Goal: Task Accomplishment & Management: Manage account settings

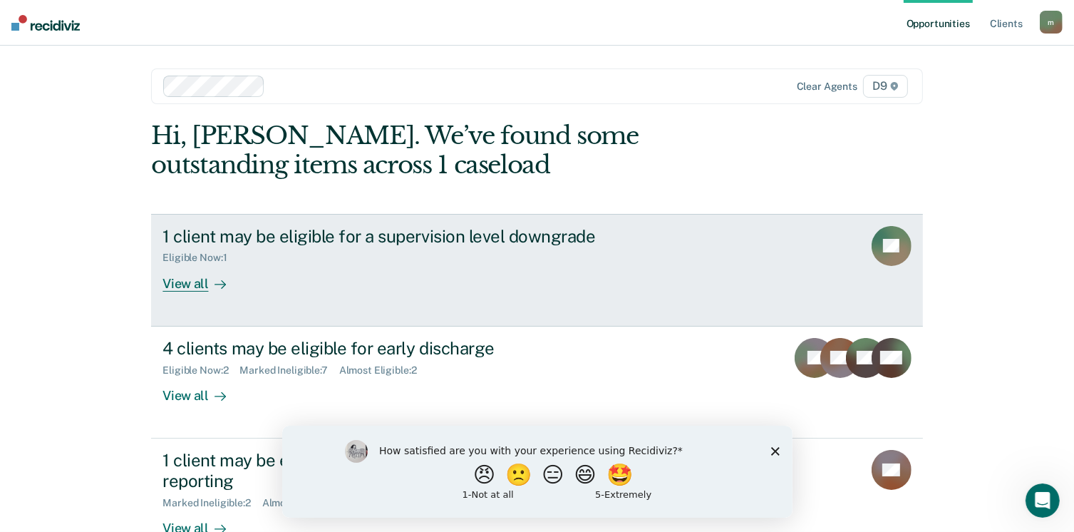
click at [182, 284] on div "View all" at bounding box center [202, 278] width 80 height 28
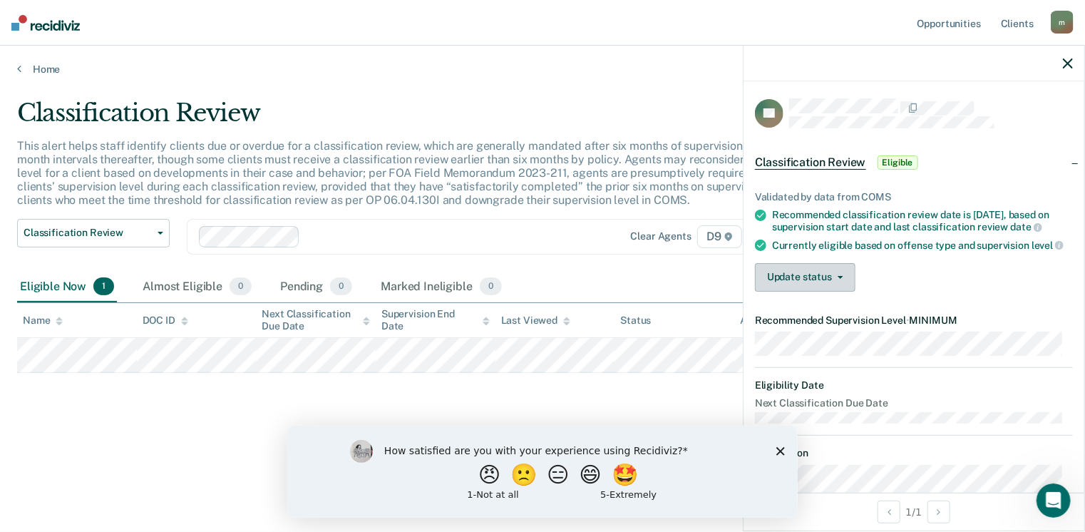
click at [812, 291] on button "Update status" at bounding box center [805, 277] width 100 height 29
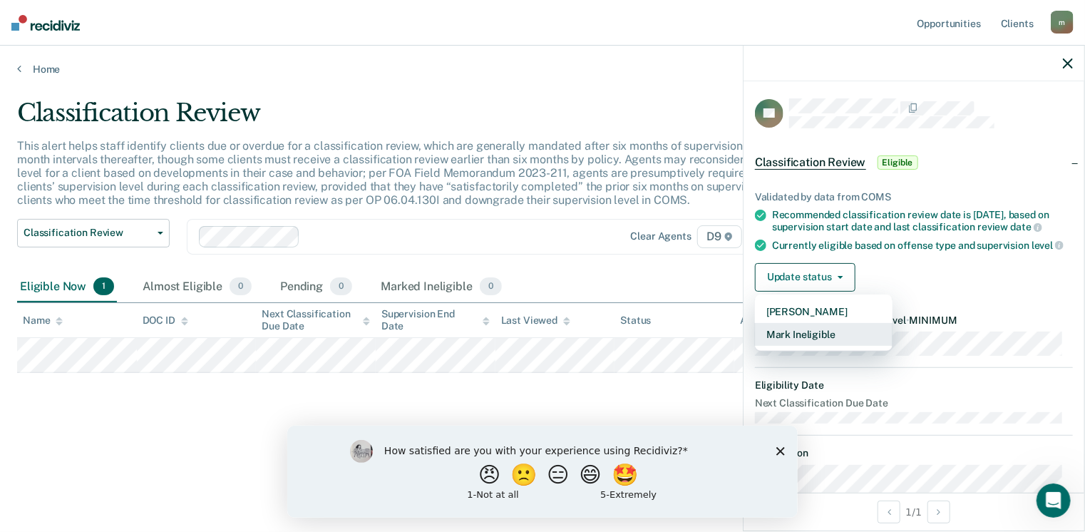
click at [809, 346] on button "Mark Ineligible" at bounding box center [824, 334] width 138 height 23
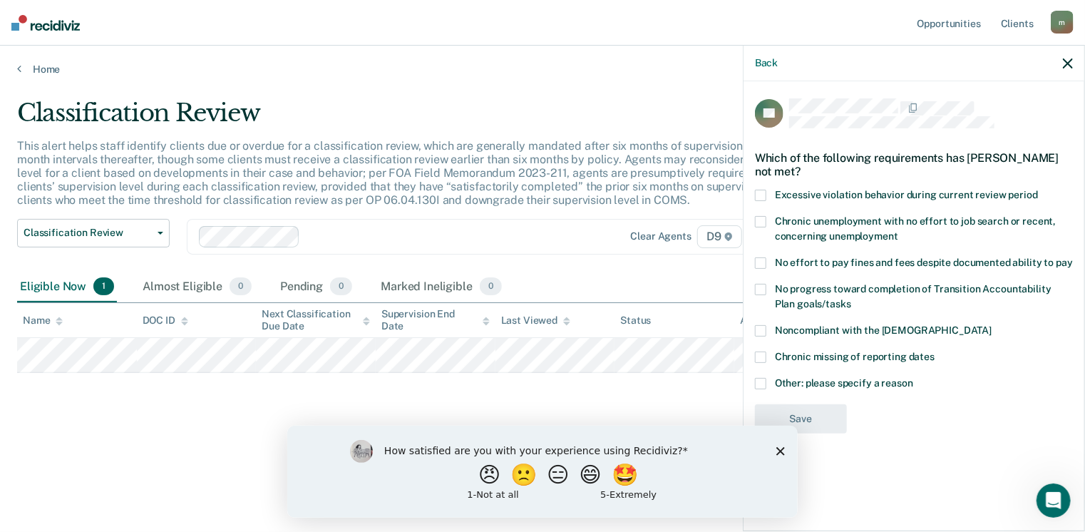
click at [760, 383] on span at bounding box center [760, 383] width 11 height 11
click at [913, 378] on input "Other: please specify a reason" at bounding box center [913, 378] width 0 height 0
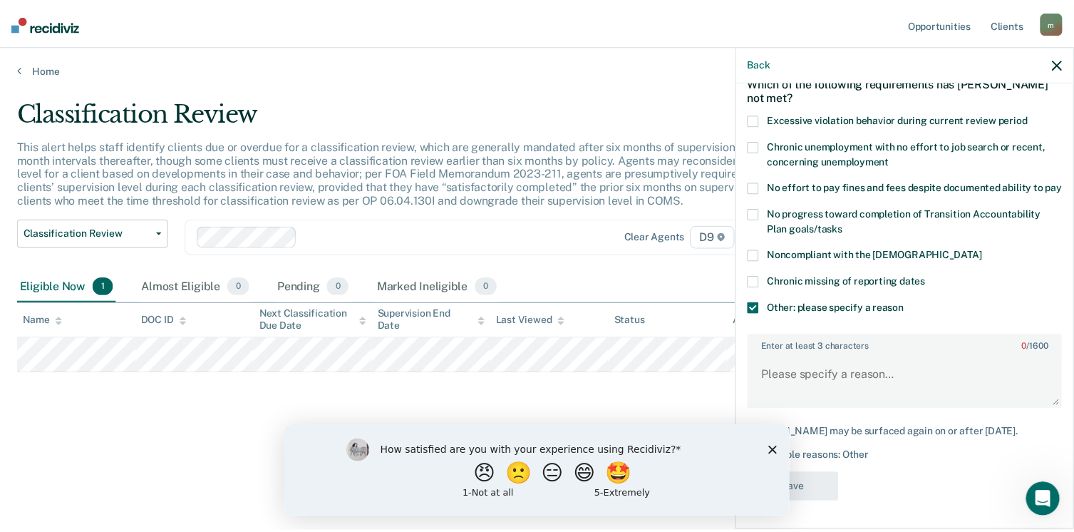
scroll to position [100, 0]
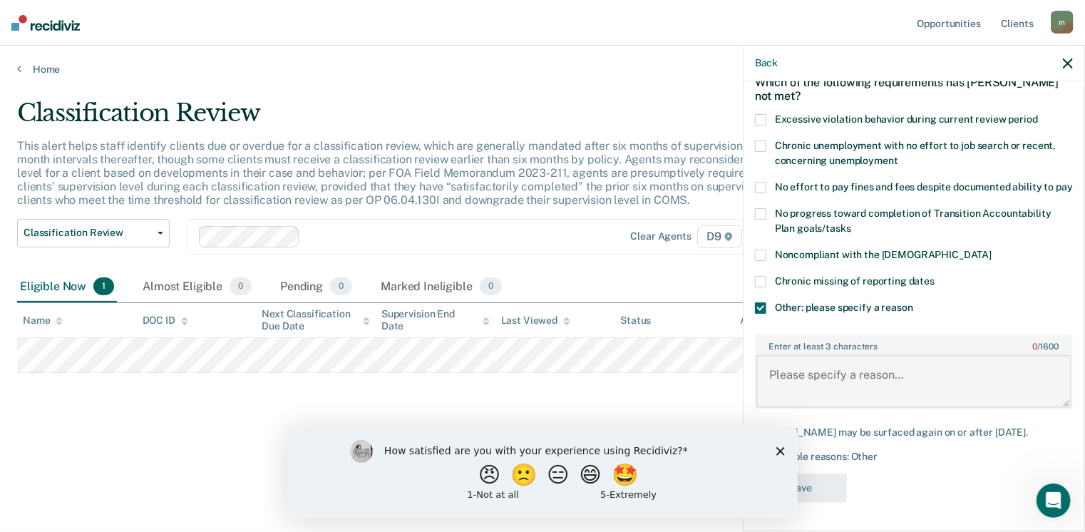
click at [833, 368] on textarea "Enter at least 3 characters 0 / 1600" at bounding box center [913, 381] width 315 height 53
type textarea "Currently in sobriety Court"
drag, startPoint x: 780, startPoint y: 450, endPoint x: 758, endPoint y: 437, distance: 24.9
click at [781, 450] on icon "Close survey" at bounding box center [779, 450] width 9 height 9
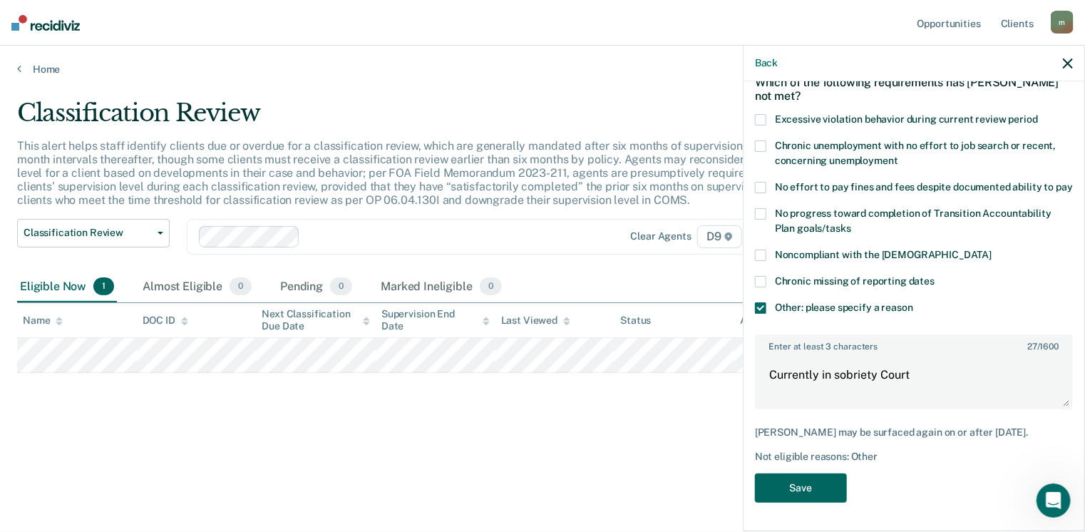
click at [792, 488] on button "Save" at bounding box center [801, 487] width 92 height 29
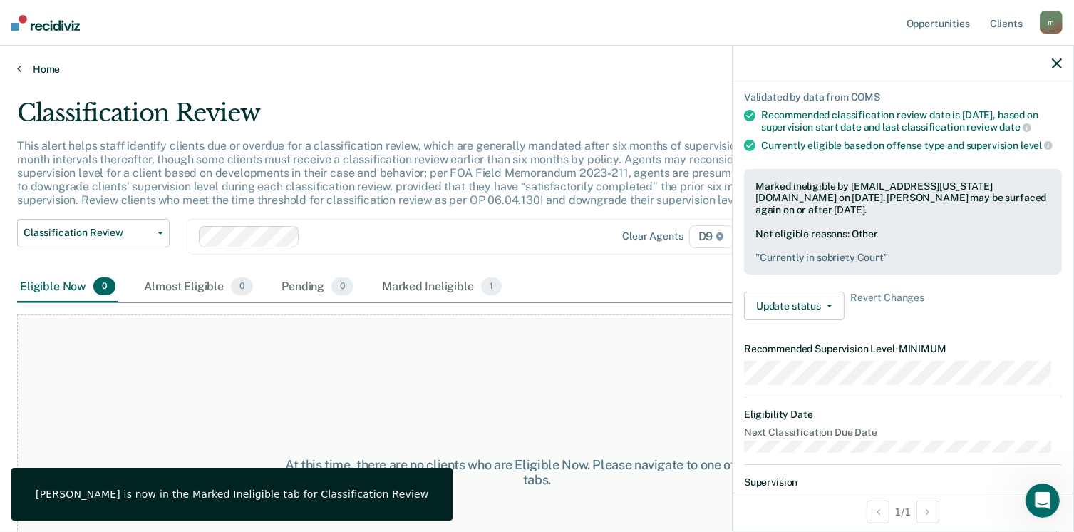
click at [41, 66] on link "Home" at bounding box center [537, 69] width 1040 height 13
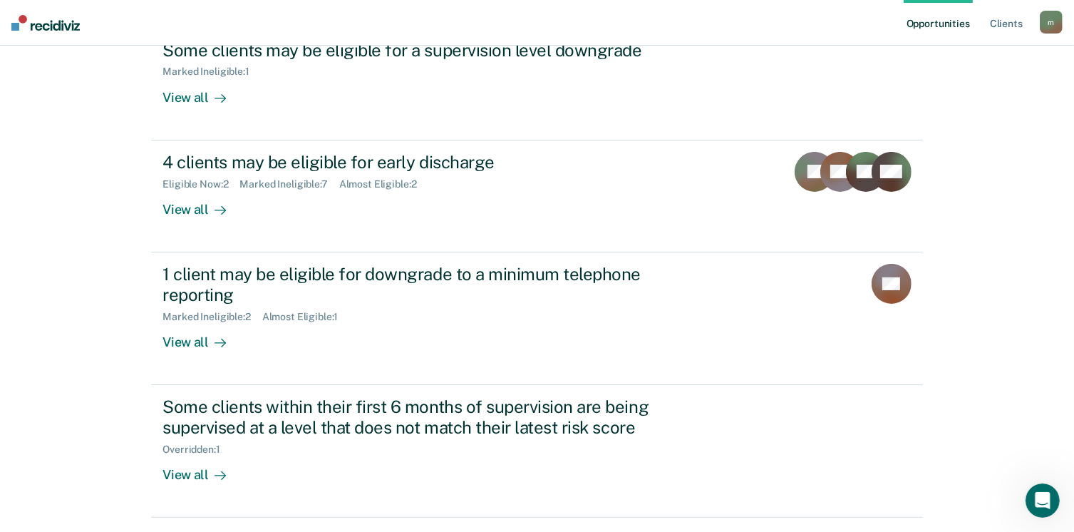
scroll to position [156, 0]
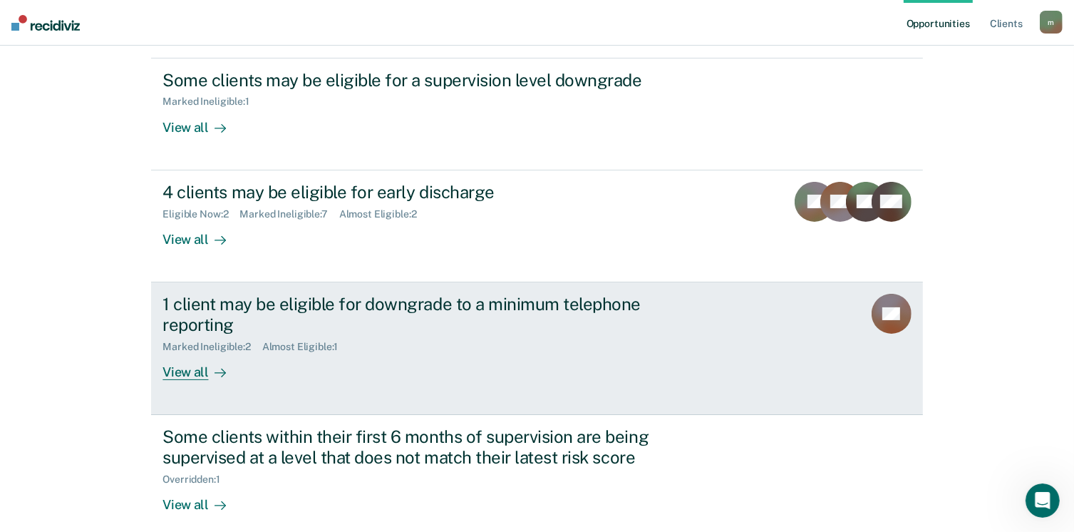
click at [182, 377] on div "View all" at bounding box center [202, 366] width 80 height 28
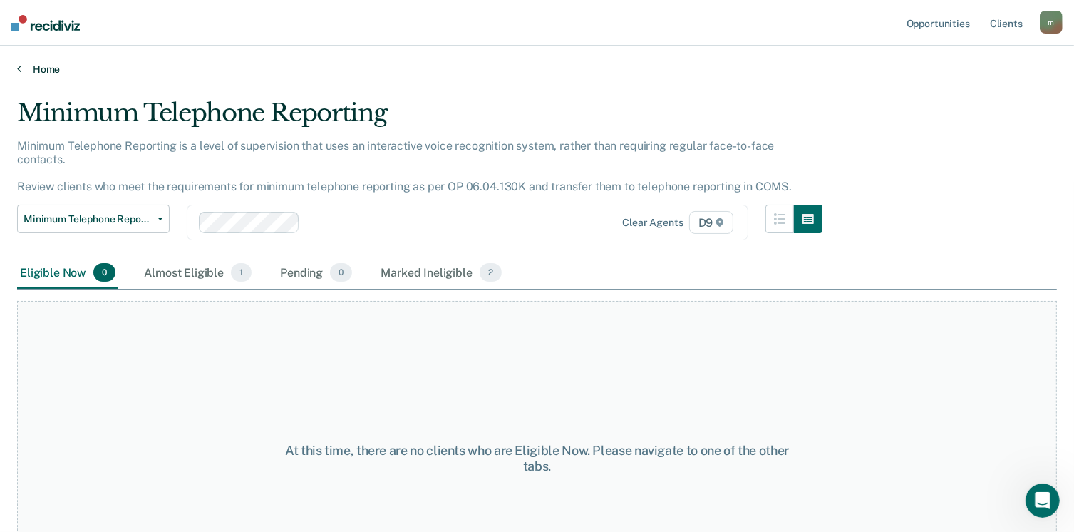
click at [41, 70] on link "Home" at bounding box center [537, 69] width 1040 height 13
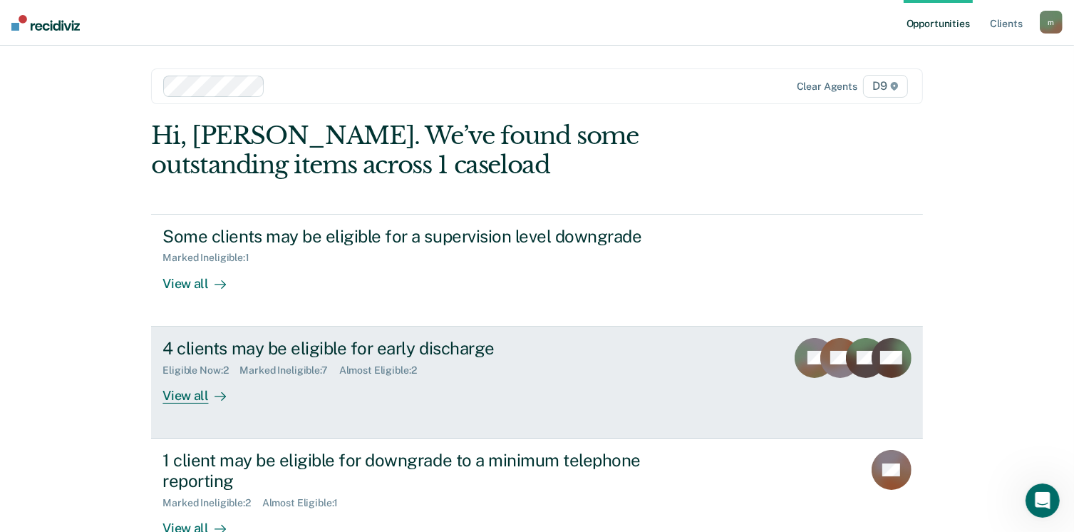
click at [180, 396] on div "View all" at bounding box center [202, 390] width 80 height 28
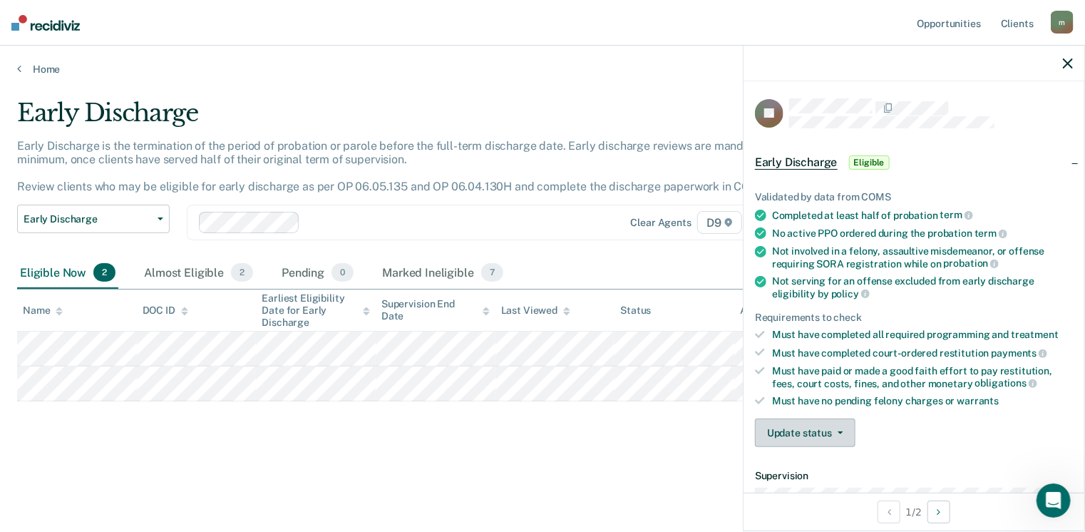
click at [802, 437] on button "Update status" at bounding box center [805, 432] width 100 height 29
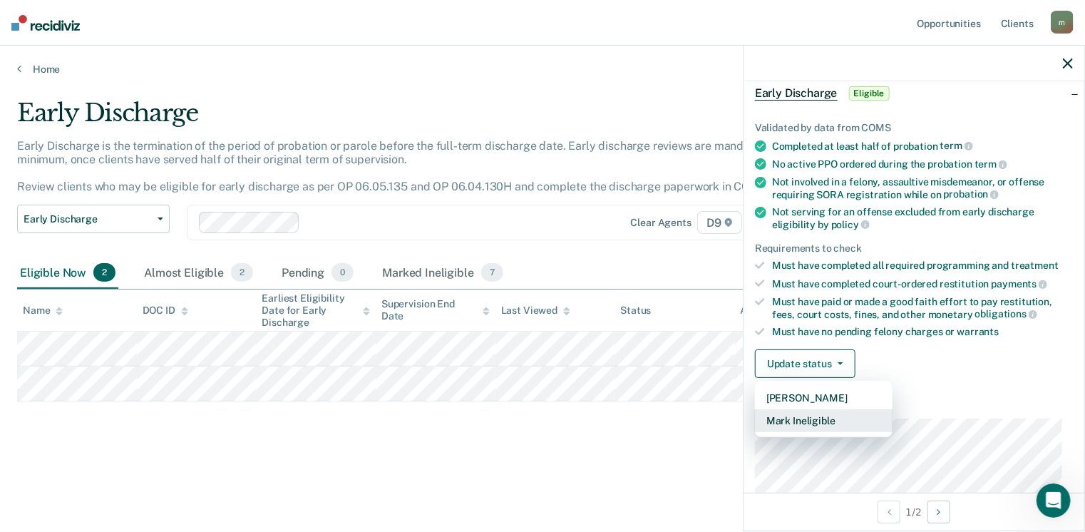
scroll to position [143, 0]
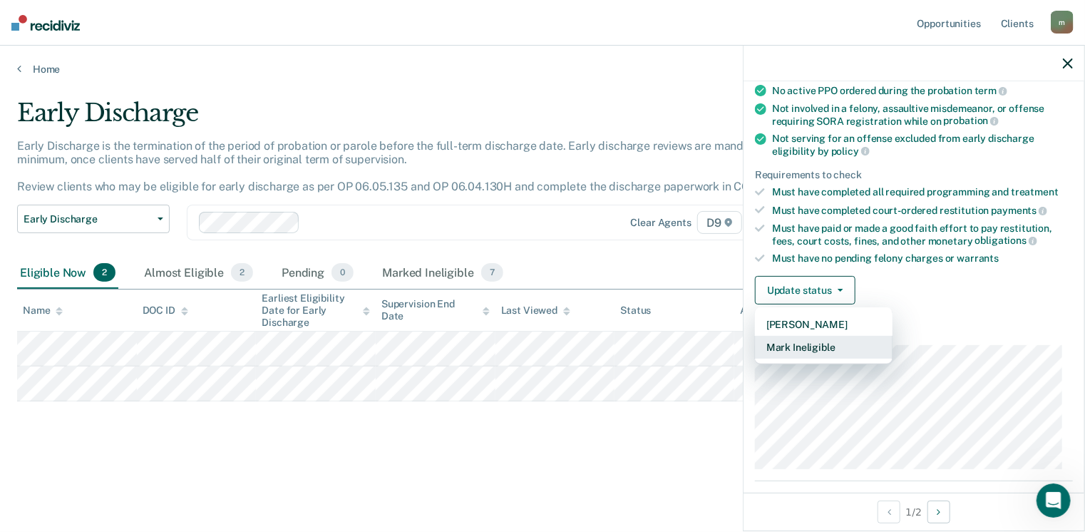
click at [812, 341] on button "Mark Ineligible" at bounding box center [824, 347] width 138 height 23
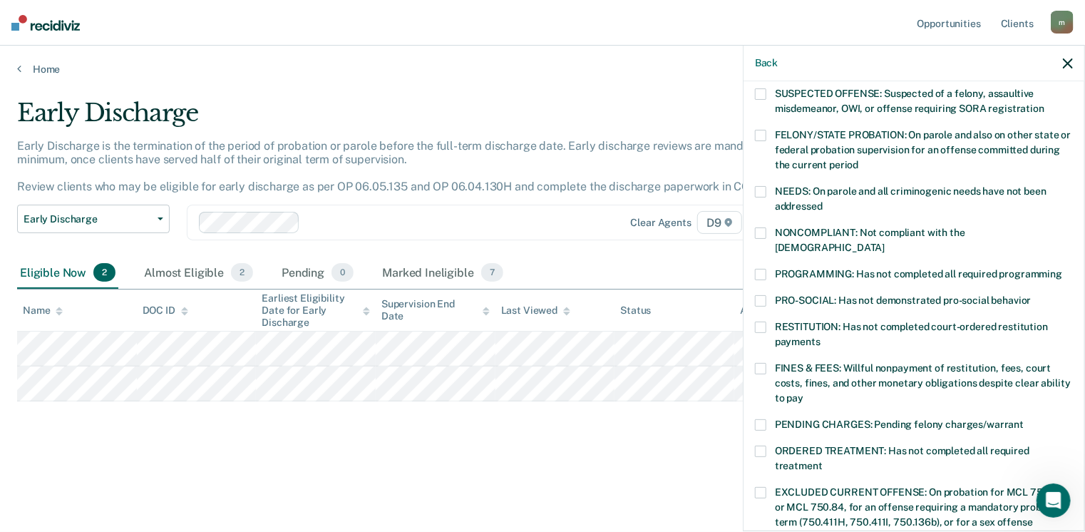
click at [755, 321] on span at bounding box center [760, 326] width 11 height 11
click at [820, 336] on input "RESTITUTION: Has not completed court-ordered restitution payments" at bounding box center [820, 336] width 0 height 0
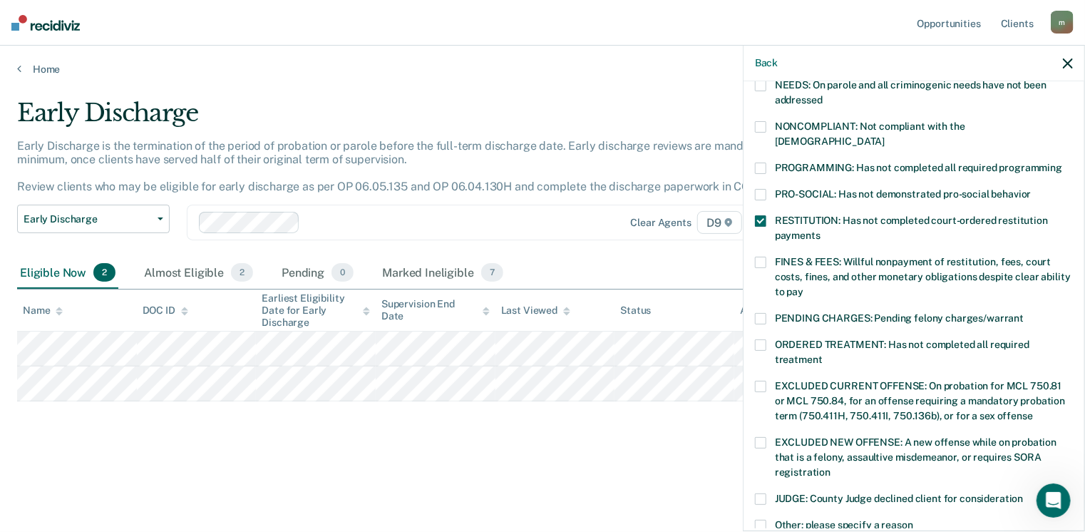
scroll to position [449, 0]
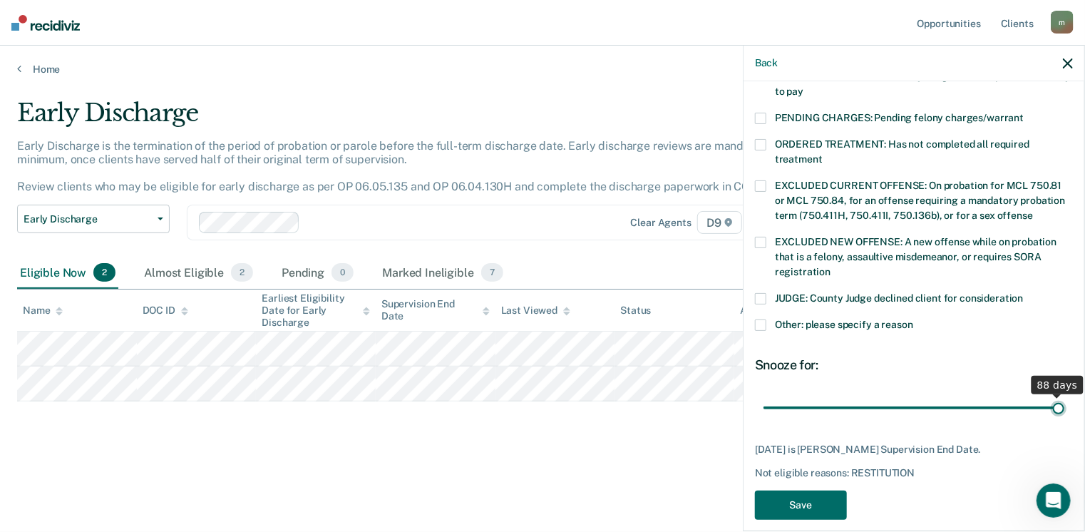
drag, startPoint x: 859, startPoint y: 388, endPoint x: 1089, endPoint y: 379, distance: 229.6
type input "88"
click at [1064, 395] on input "range" at bounding box center [913, 407] width 301 height 25
click at [827, 490] on button "Save" at bounding box center [801, 504] width 92 height 29
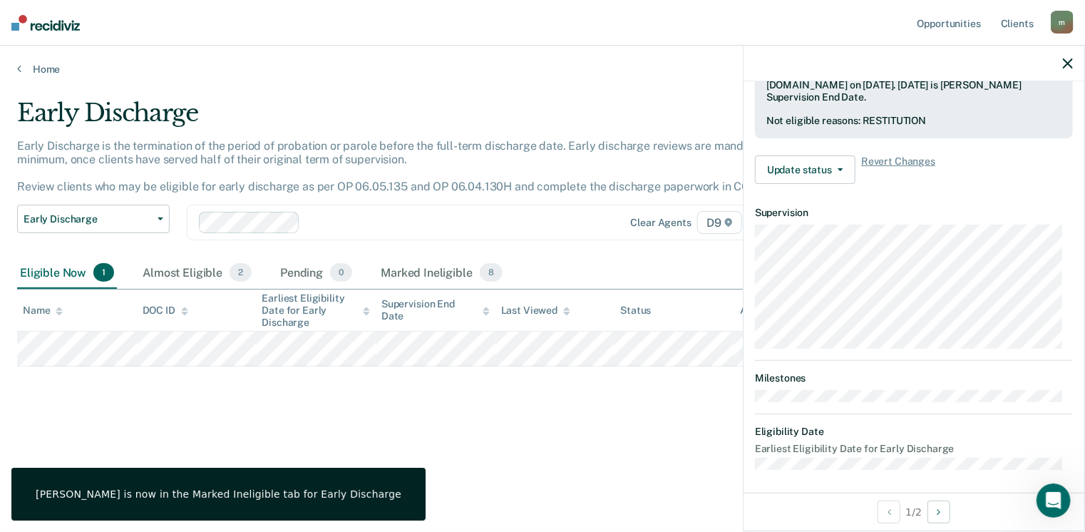
scroll to position [263, 0]
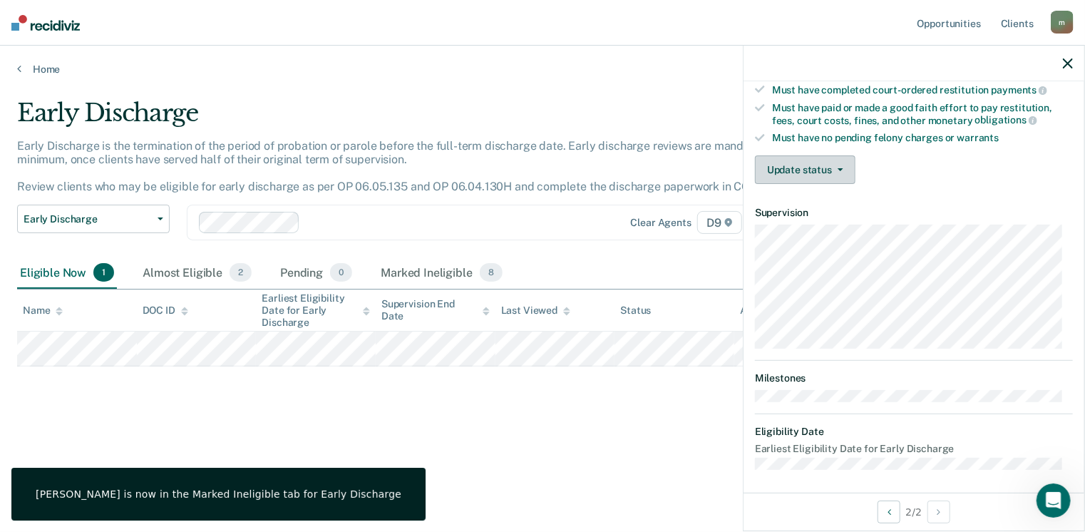
click at [819, 167] on button "Update status" at bounding box center [805, 169] width 100 height 29
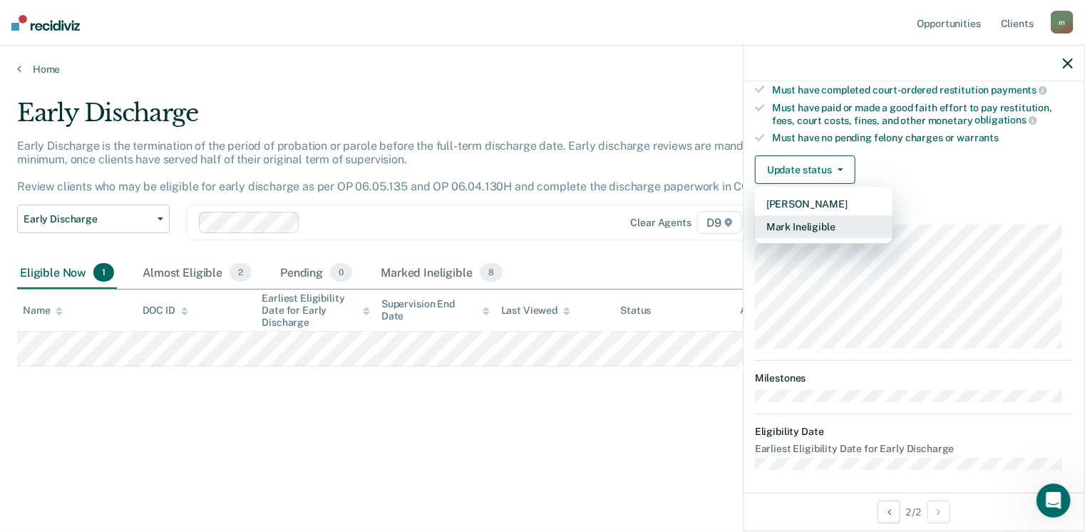
click at [816, 223] on button "Mark Ineligible" at bounding box center [824, 226] width 138 height 23
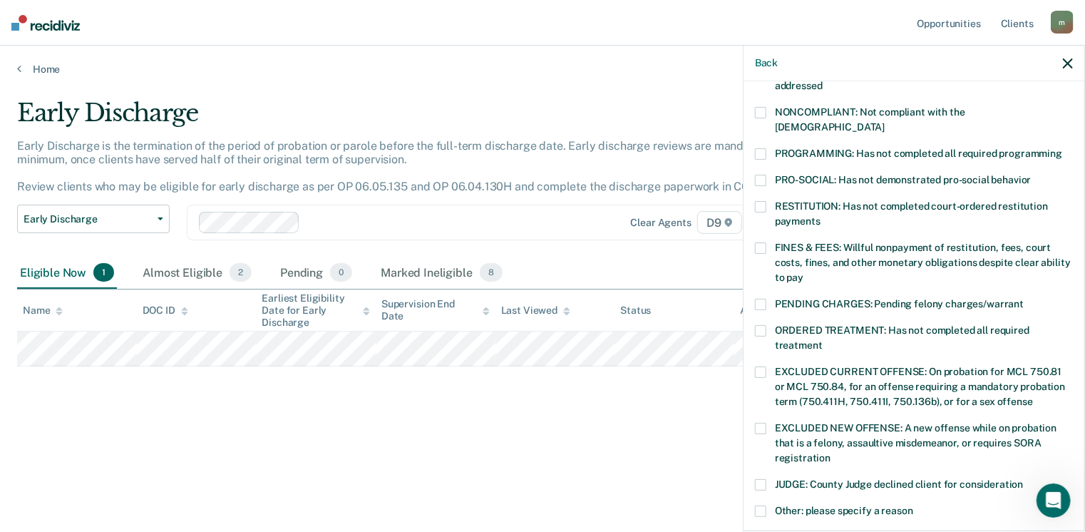
click at [762, 299] on span at bounding box center [760, 304] width 11 height 11
click at [1023, 299] on input "PENDING CHARGES: Pending felony charges/warrant" at bounding box center [1023, 299] width 0 height 0
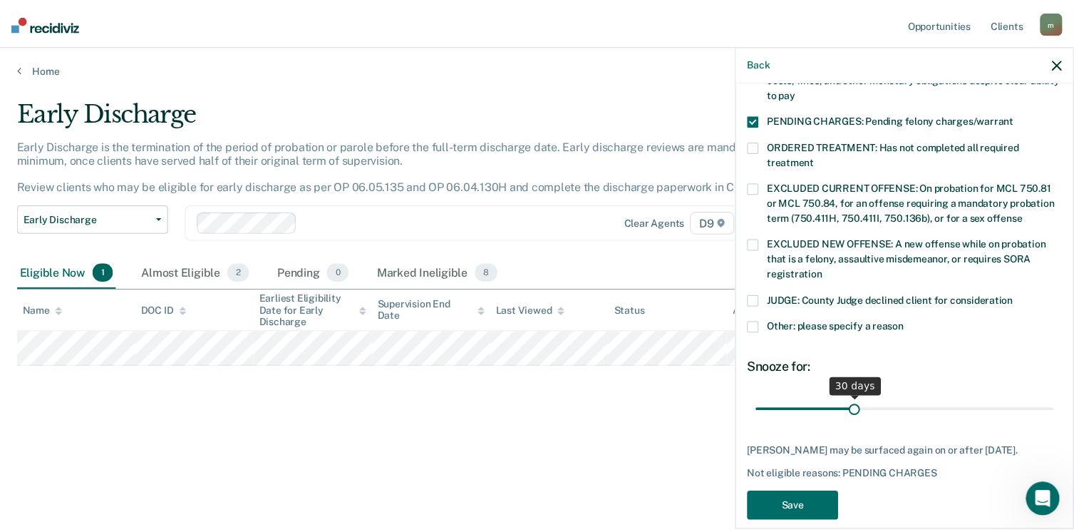
scroll to position [449, 0]
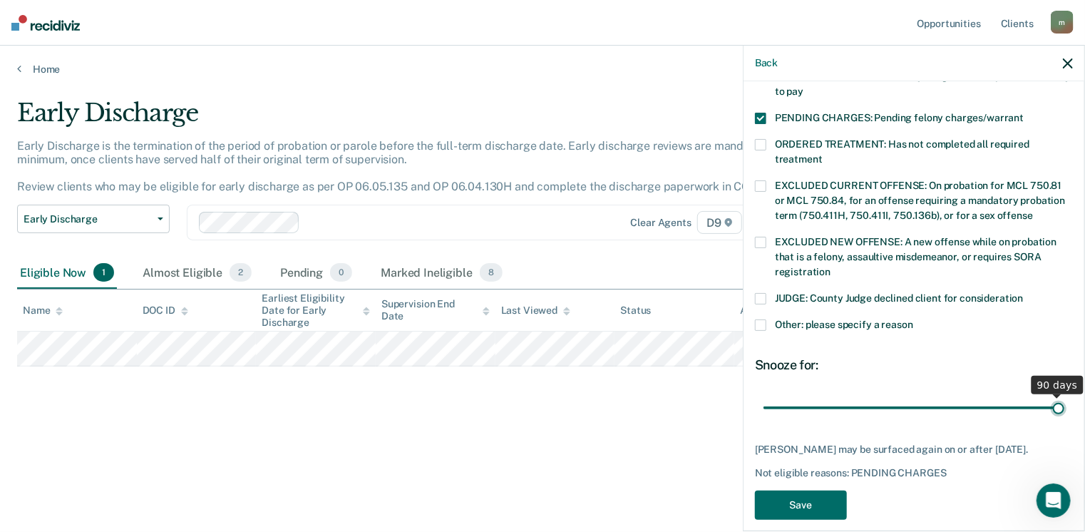
drag, startPoint x: 901, startPoint y: 385, endPoint x: 1089, endPoint y: 383, distance: 187.4
type input "90"
click at [1064, 395] on input "range" at bounding box center [913, 407] width 301 height 25
click at [815, 500] on button "Save" at bounding box center [801, 504] width 92 height 29
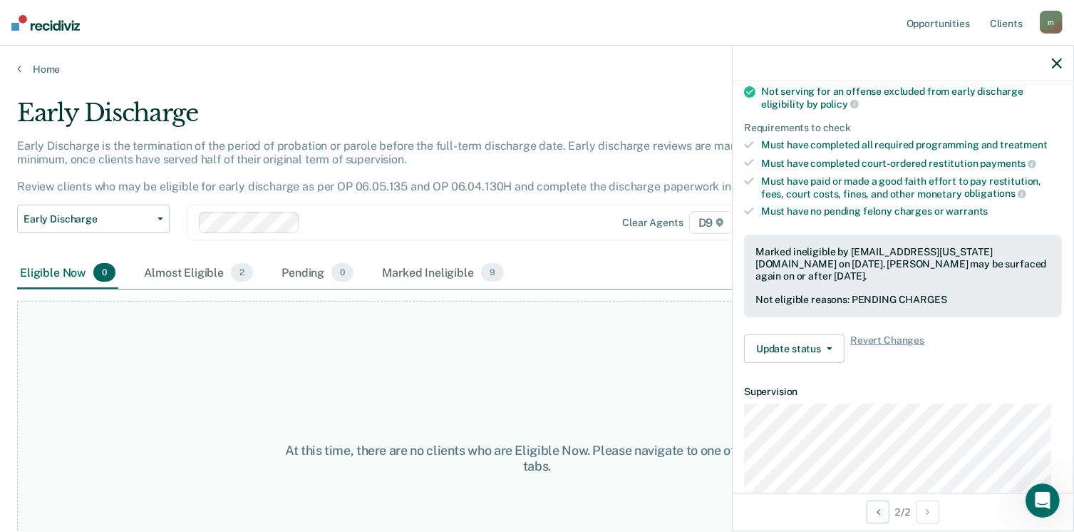
scroll to position [12, 0]
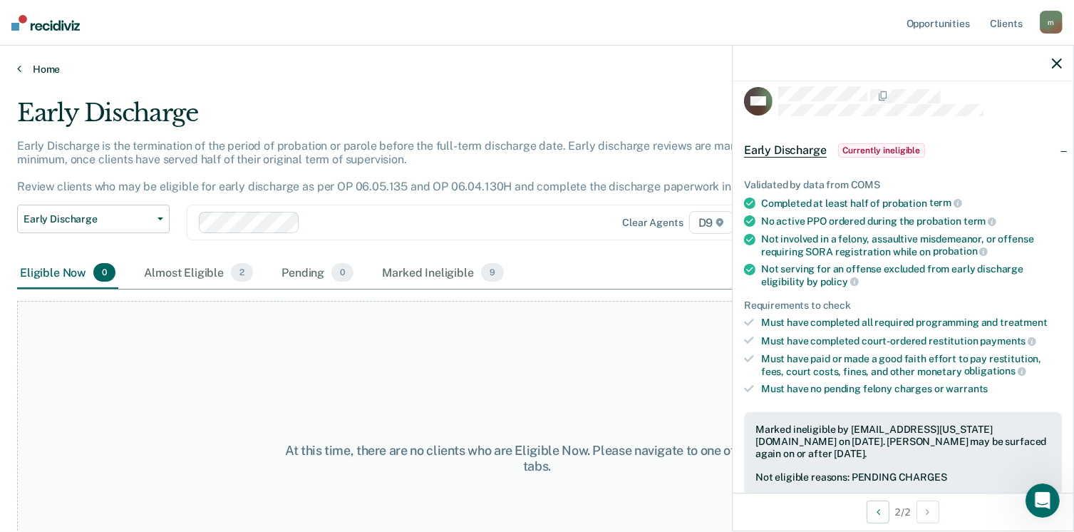
click at [45, 68] on link "Home" at bounding box center [537, 69] width 1040 height 13
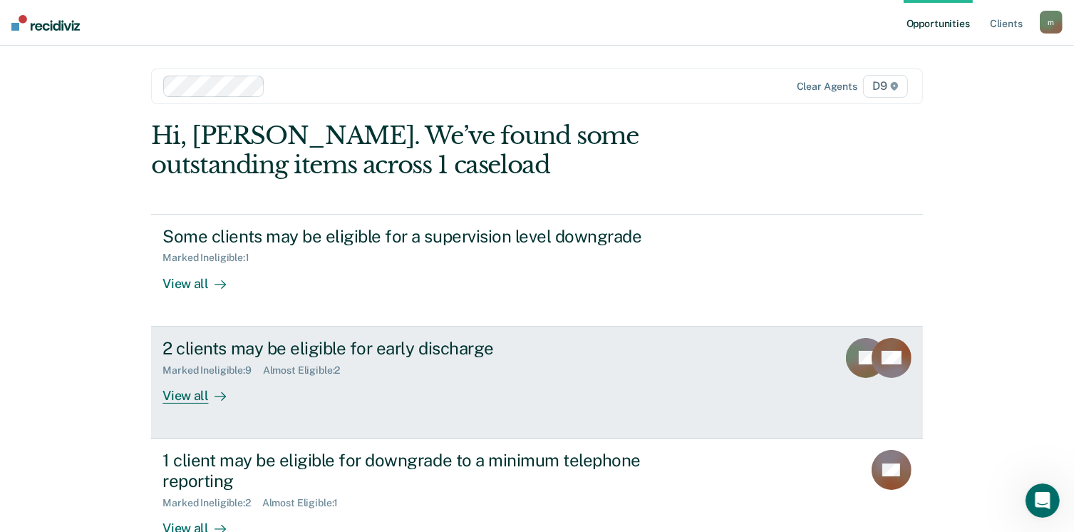
click at [190, 398] on div "View all" at bounding box center [202, 390] width 80 height 28
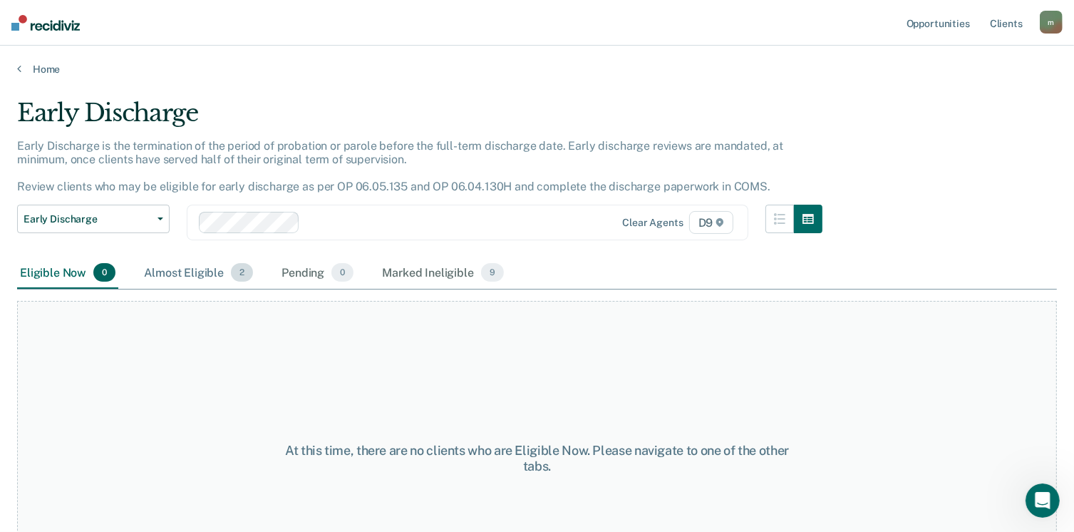
click at [168, 267] on div "Almost Eligible 2" at bounding box center [198, 272] width 115 height 31
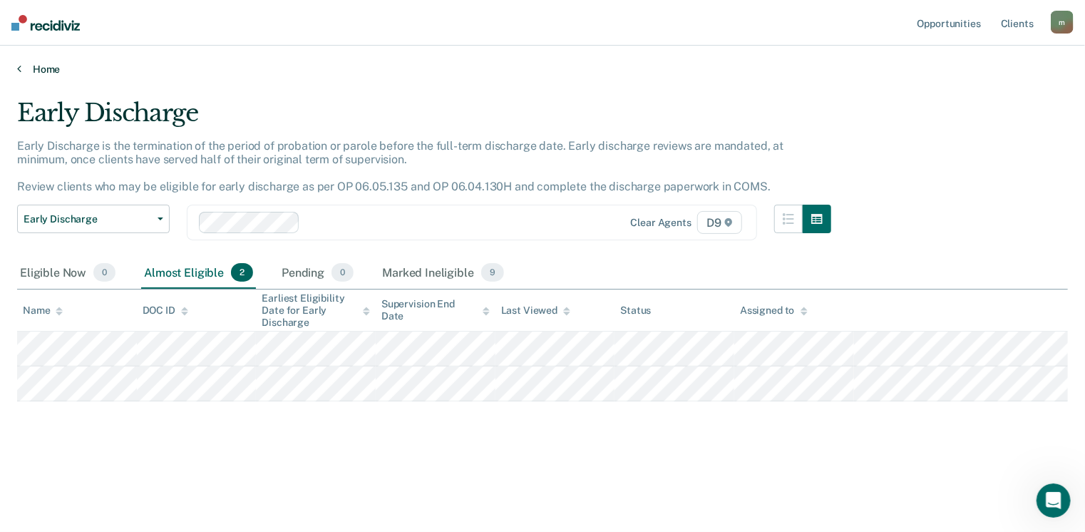
click at [48, 72] on link "Home" at bounding box center [542, 69] width 1050 height 13
